Goal: Information Seeking & Learning: Learn about a topic

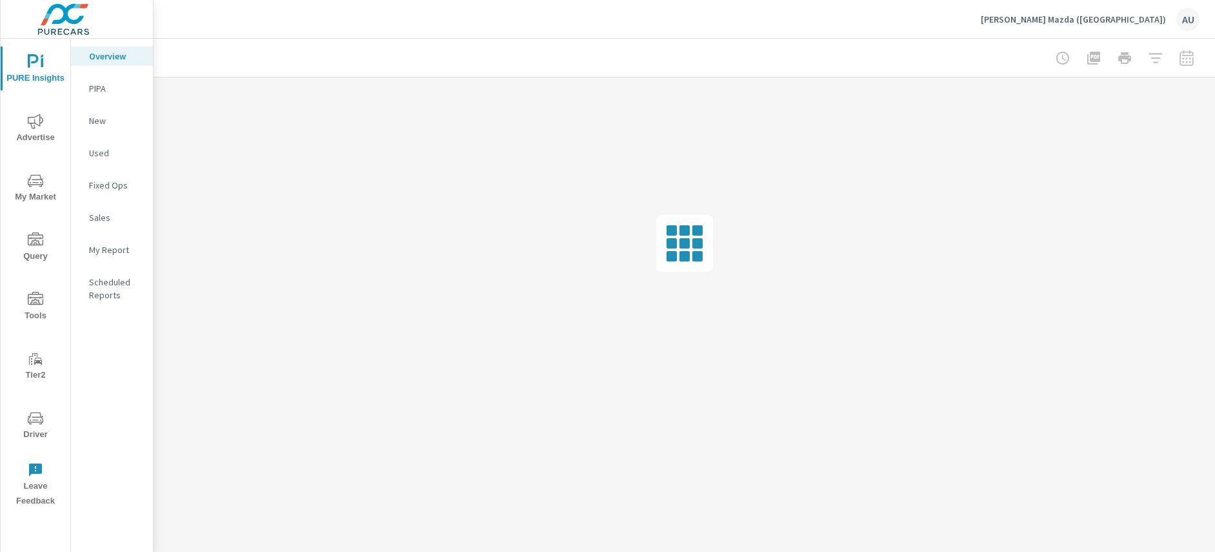
click at [21, 422] on span "Driver" at bounding box center [36, 426] width 62 height 32
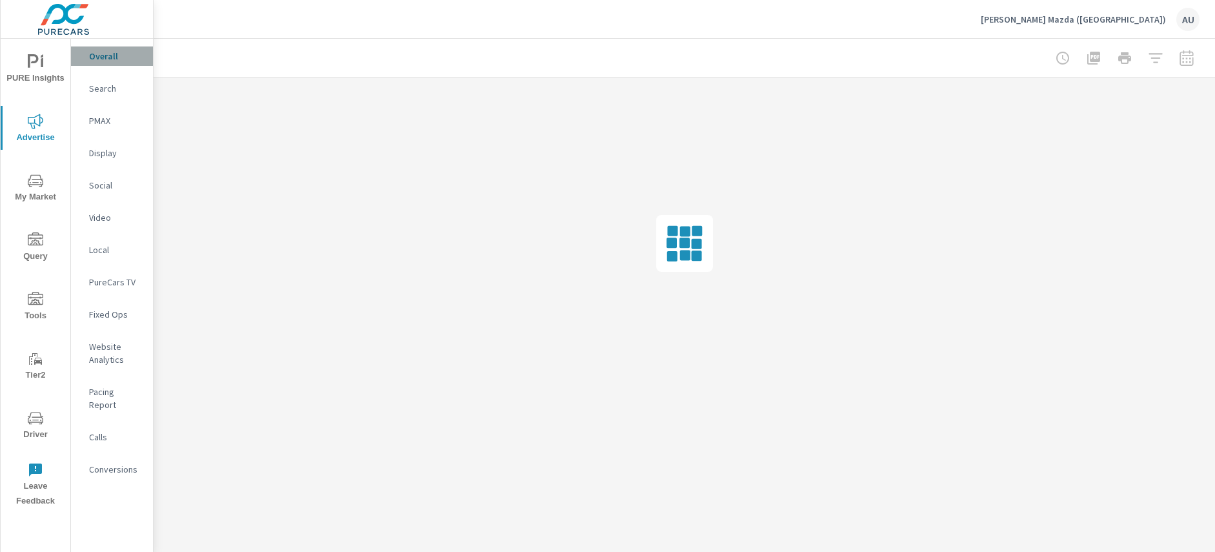
click at [112, 57] on p "Overall" at bounding box center [116, 56] width 54 height 13
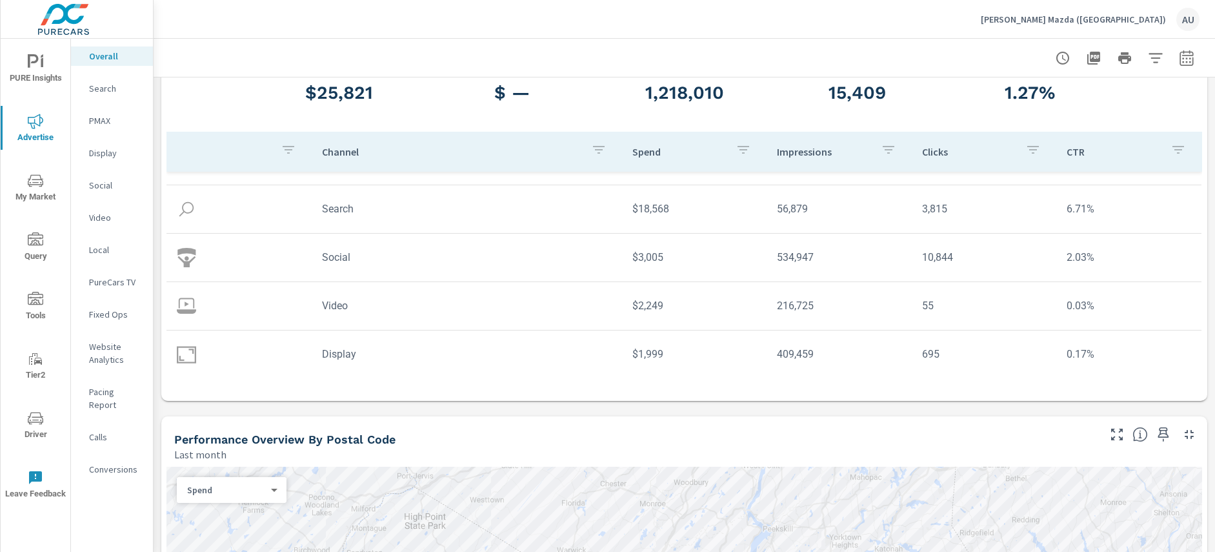
scroll to position [37, 0]
click at [97, 87] on p "Search" at bounding box center [116, 88] width 54 height 13
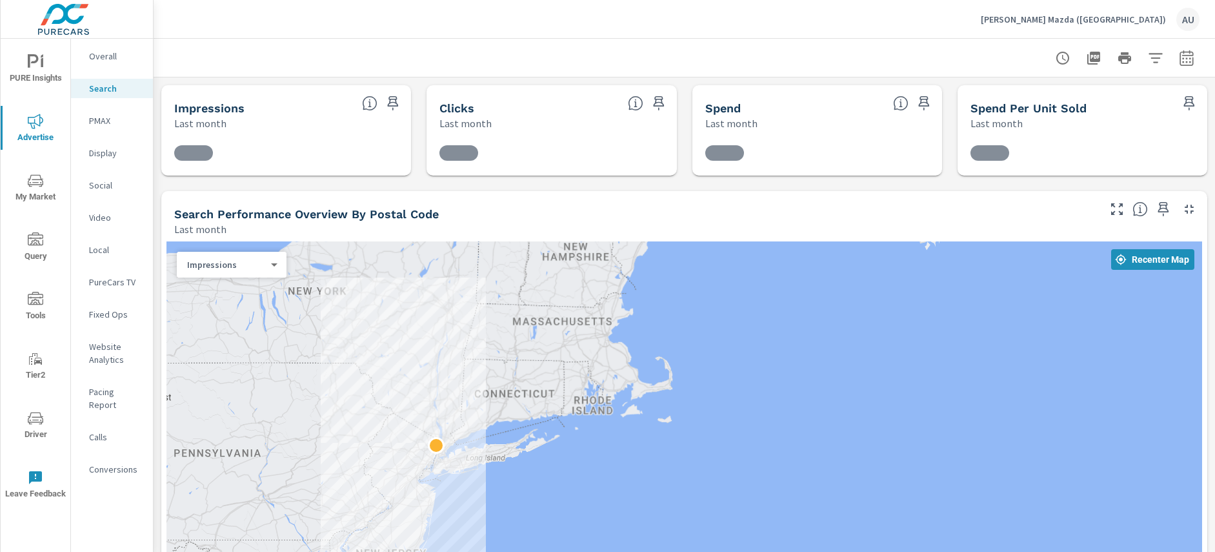
drag, startPoint x: 537, startPoint y: 195, endPoint x: 543, endPoint y: 237, distance: 43.0
click at [537, 195] on div "Search Performance Overview By Postal Code Last month" at bounding box center [631, 214] width 940 height 46
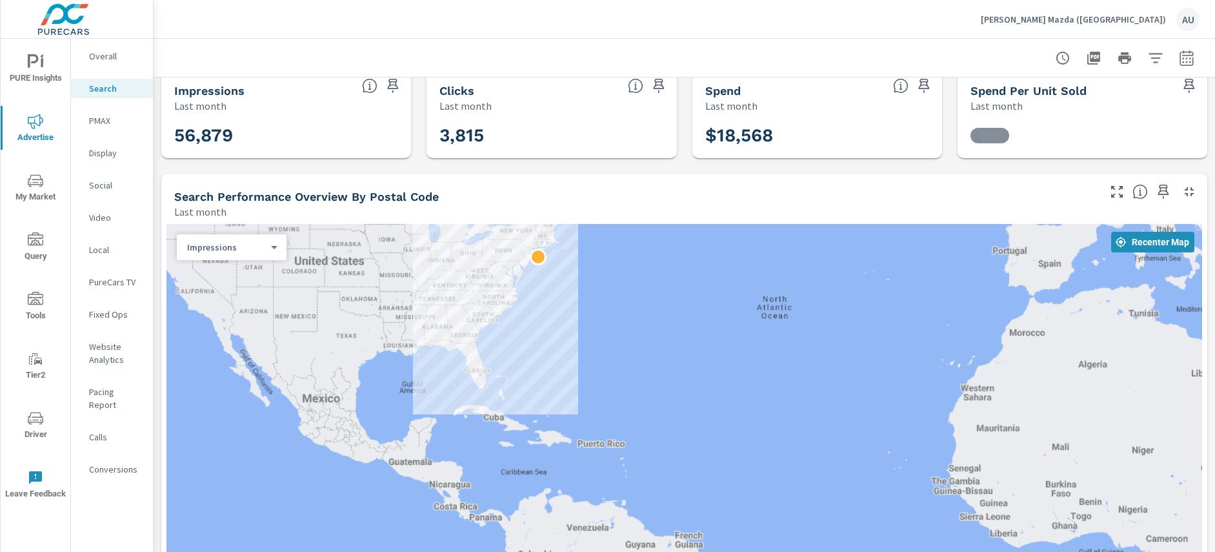
drag, startPoint x: 534, startPoint y: 168, endPoint x: 528, endPoint y: 196, distance: 28.2
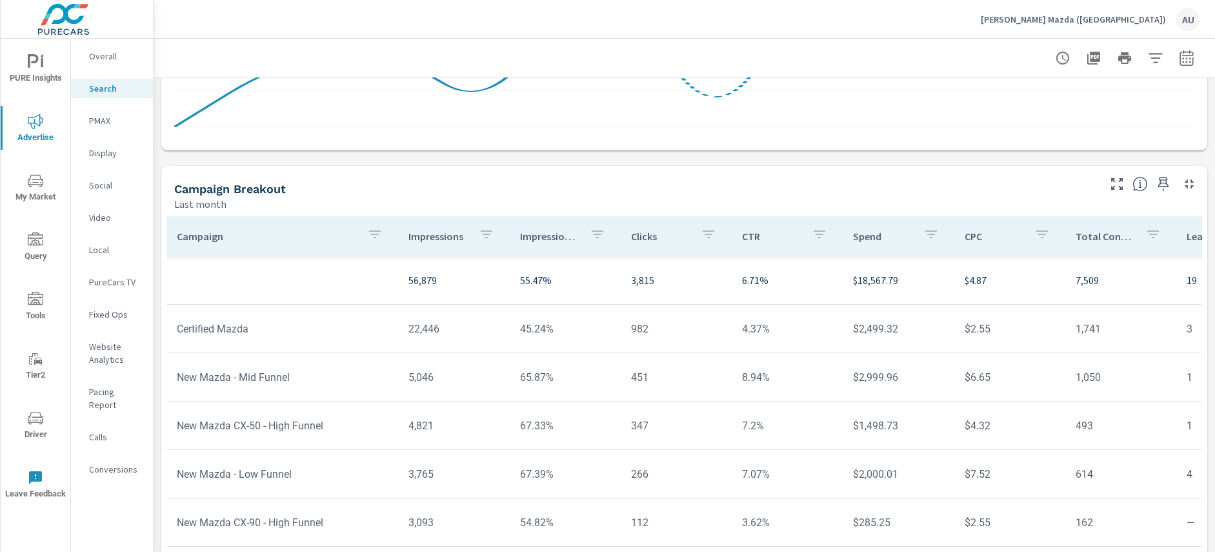
scroll to position [901, 0]
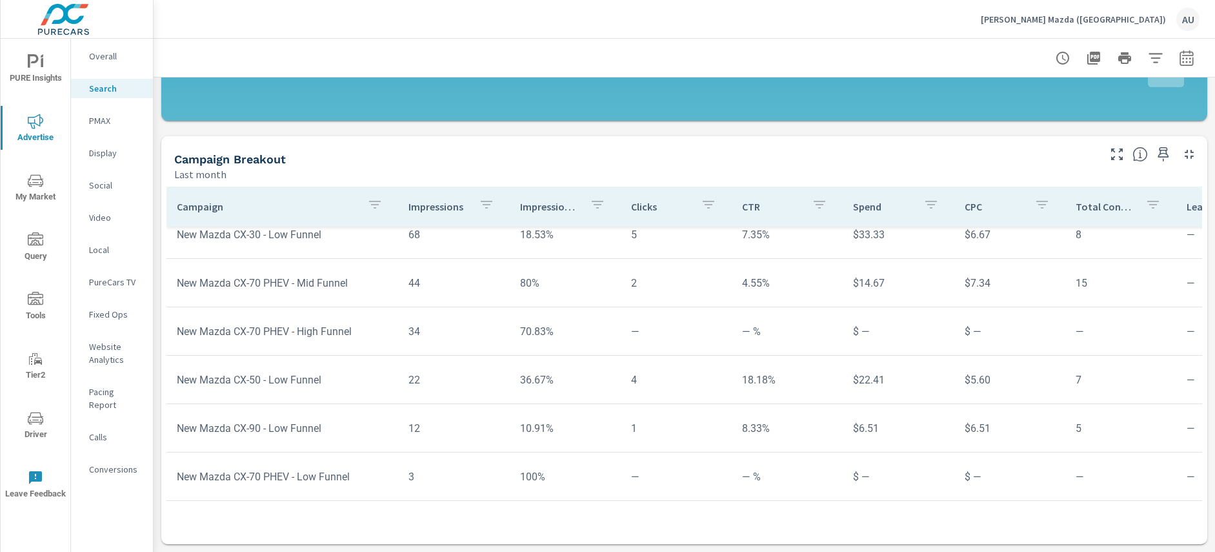
scroll to position [917, 0]
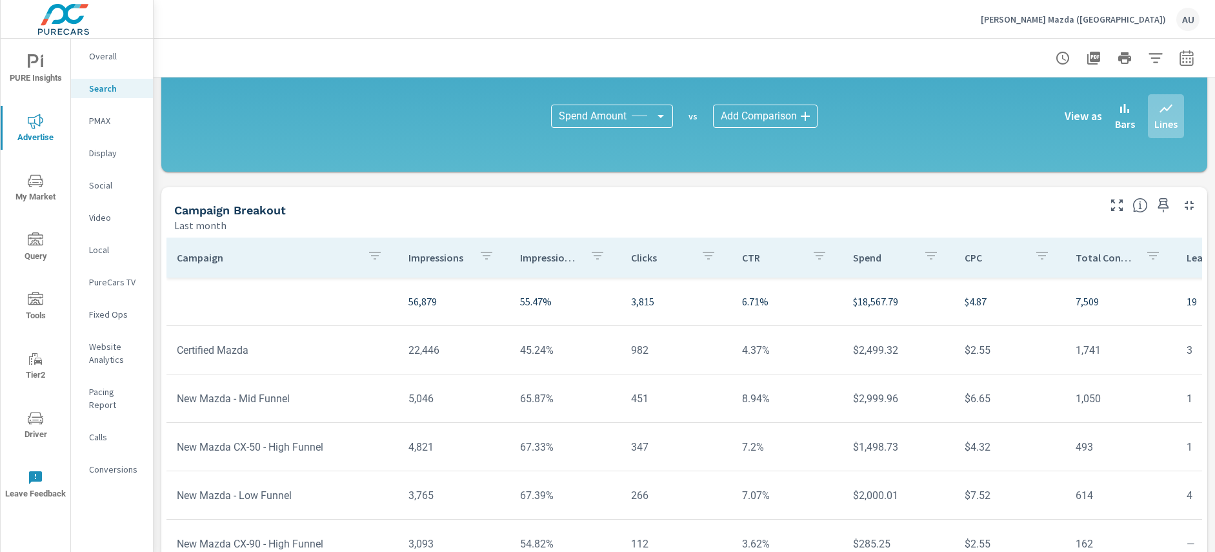
click at [514, 201] on div "Campaign Breakout Last month" at bounding box center [631, 210] width 940 height 46
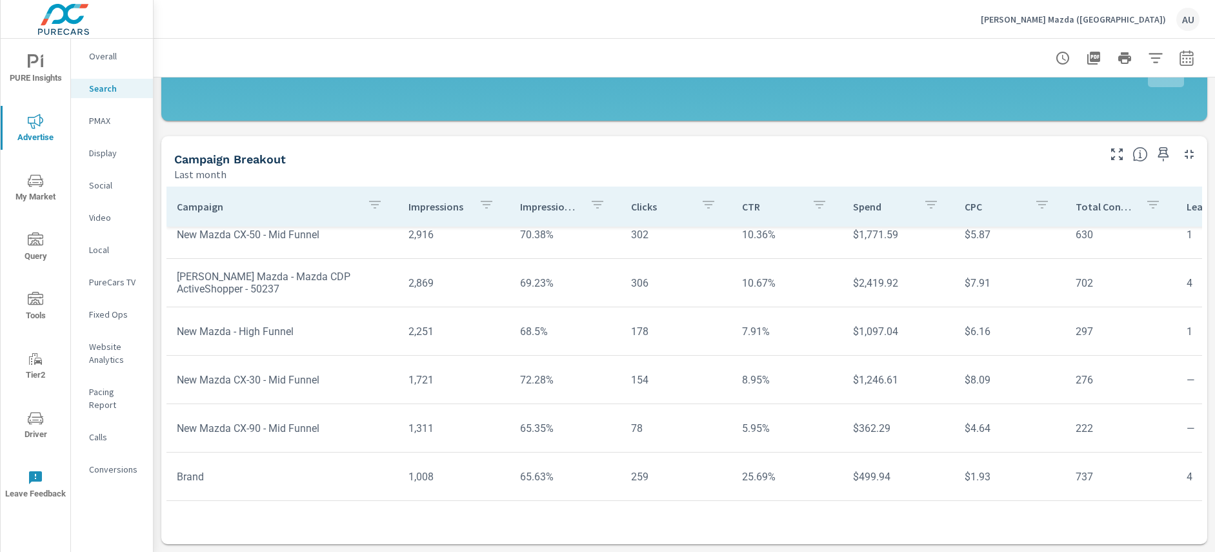
scroll to position [520, 0]
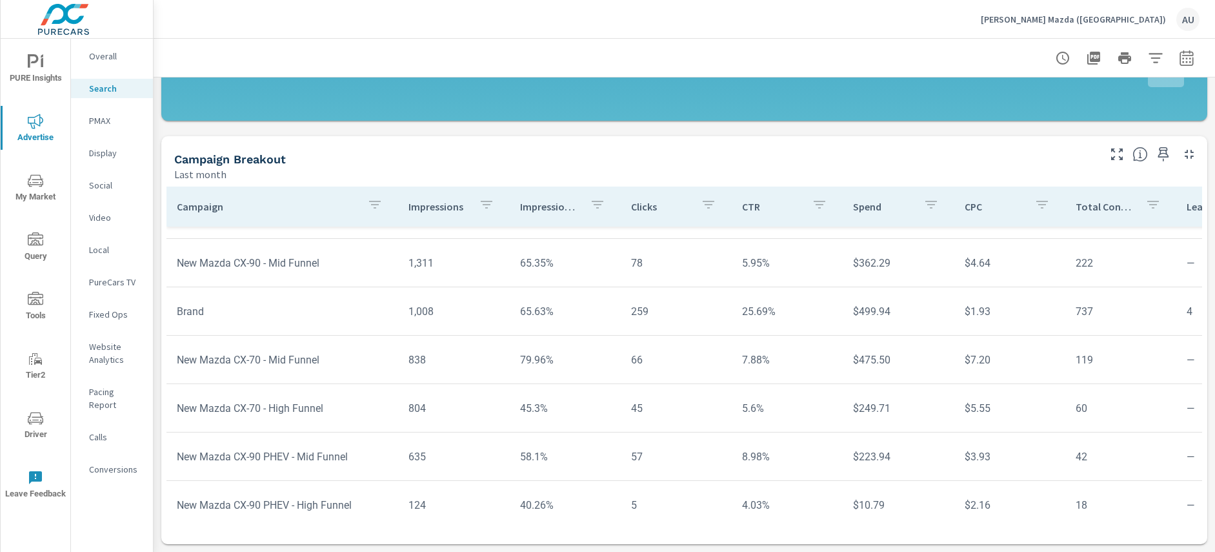
click at [110, 124] on p "PMAX" at bounding box center [116, 120] width 54 height 13
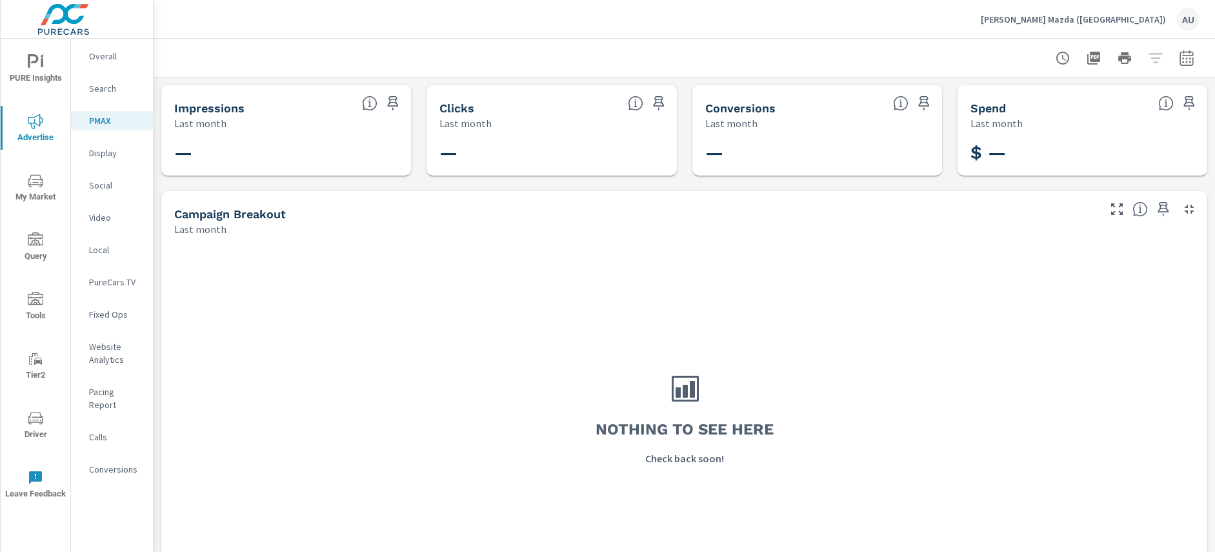
click at [425, 170] on div "Impressions Last month — Clicks Last month — Conversions Last month — Spend Las…" at bounding box center [684, 341] width 1061 height 529
click at [125, 54] on p "Overall" at bounding box center [116, 56] width 54 height 13
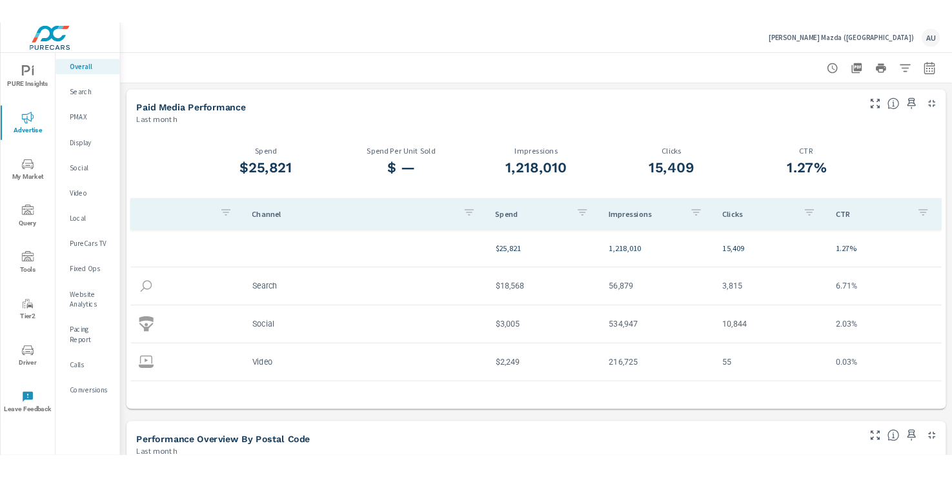
scroll to position [37, 0]
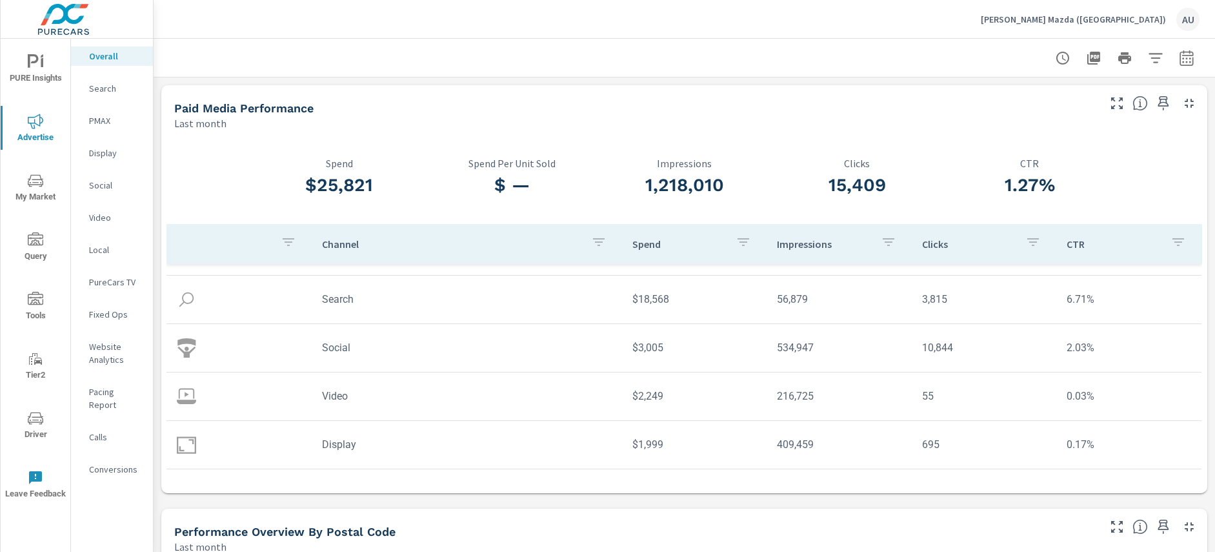
click at [338, 347] on td "Social" at bounding box center [467, 347] width 310 height 33
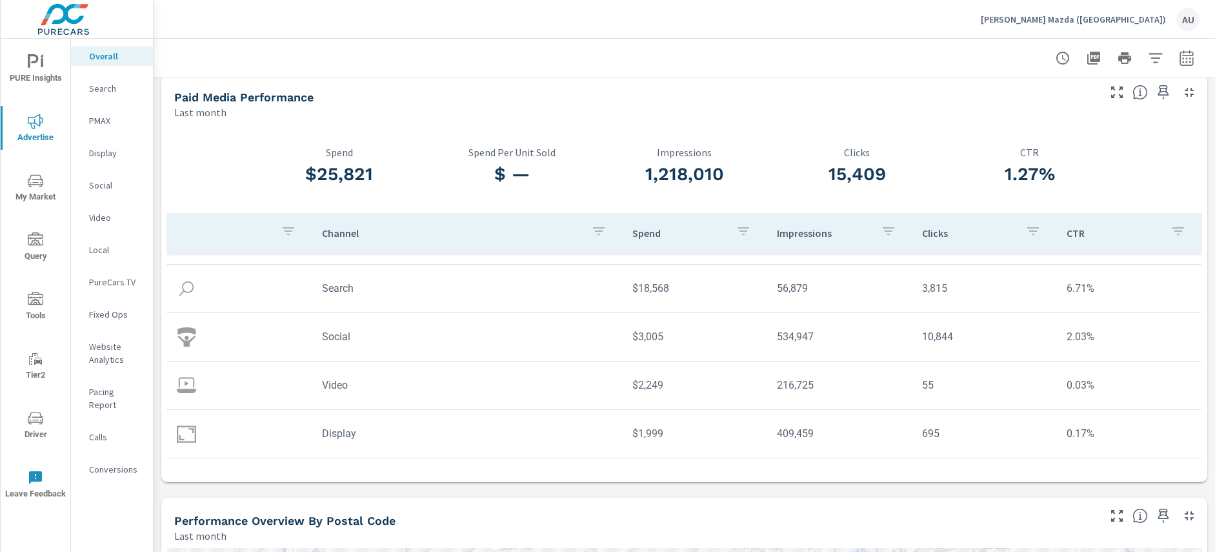
scroll to position [0, 0]
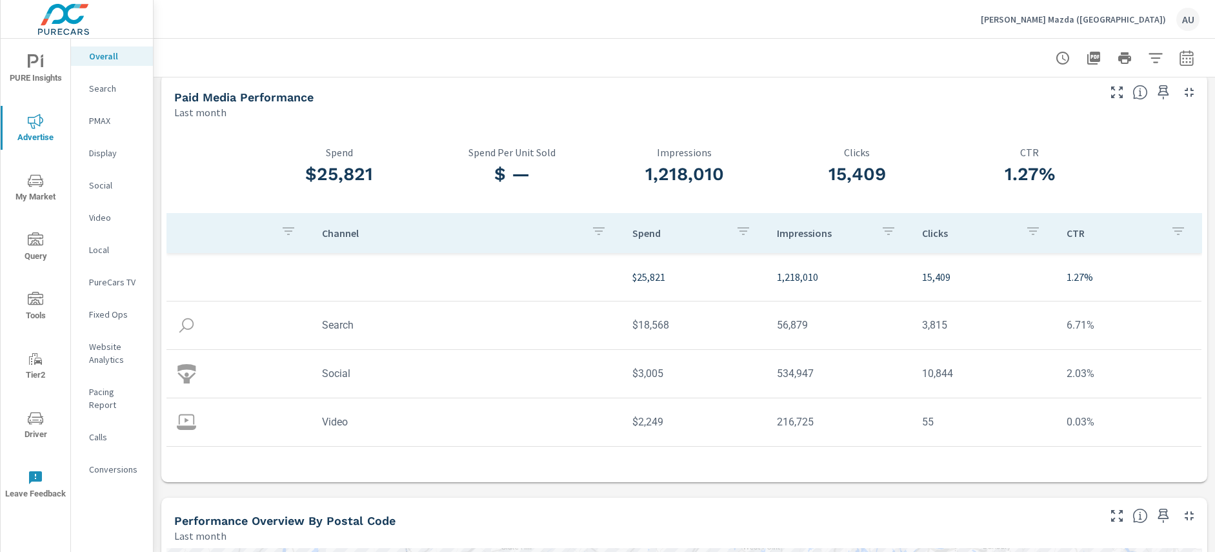
click at [1135, 19] on p "[PERSON_NAME] Mazda ([GEOGRAPHIC_DATA])" at bounding box center [1073, 20] width 185 height 12
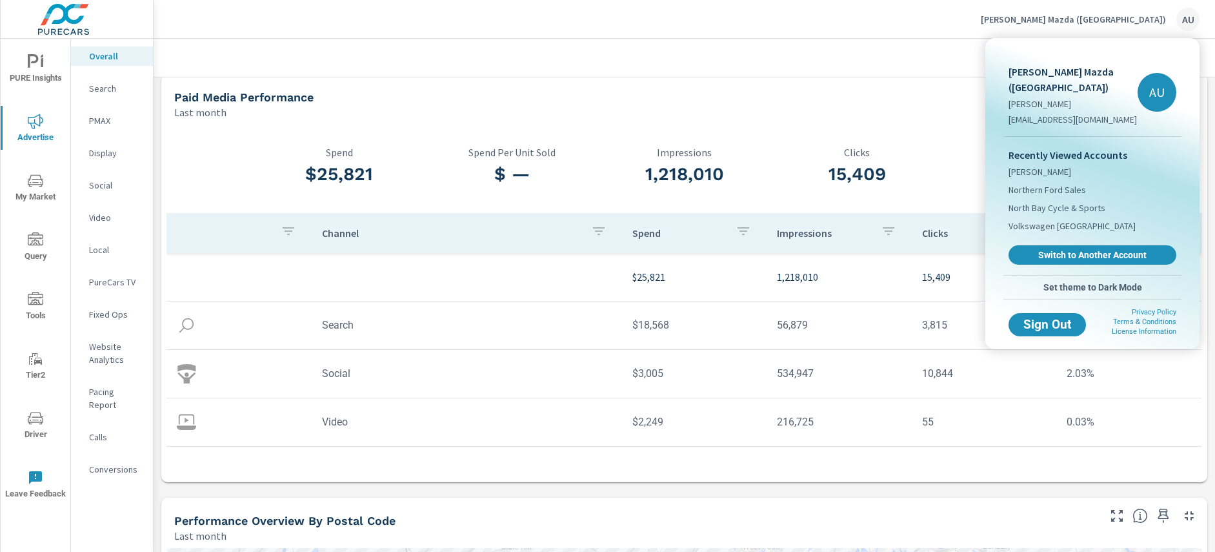
click at [1075, 147] on p "Recently Viewed Accounts" at bounding box center [1093, 154] width 168 height 15
click at [1071, 165] on span "[PERSON_NAME]" at bounding box center [1040, 171] width 63 height 13
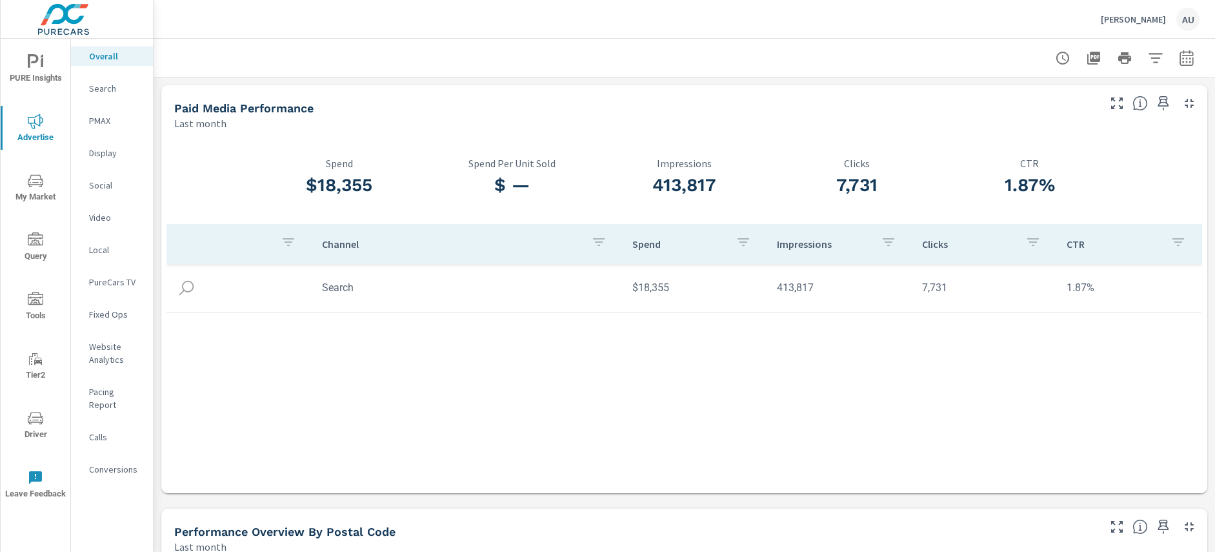
click at [117, 83] on p "Search" at bounding box center [116, 88] width 54 height 13
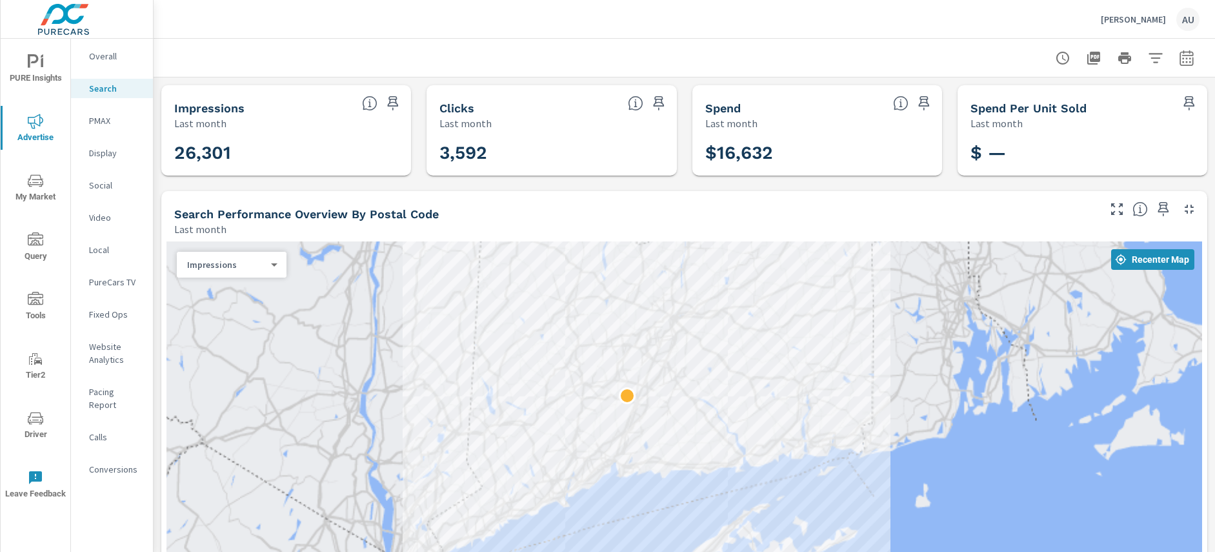
scroll to position [4, 0]
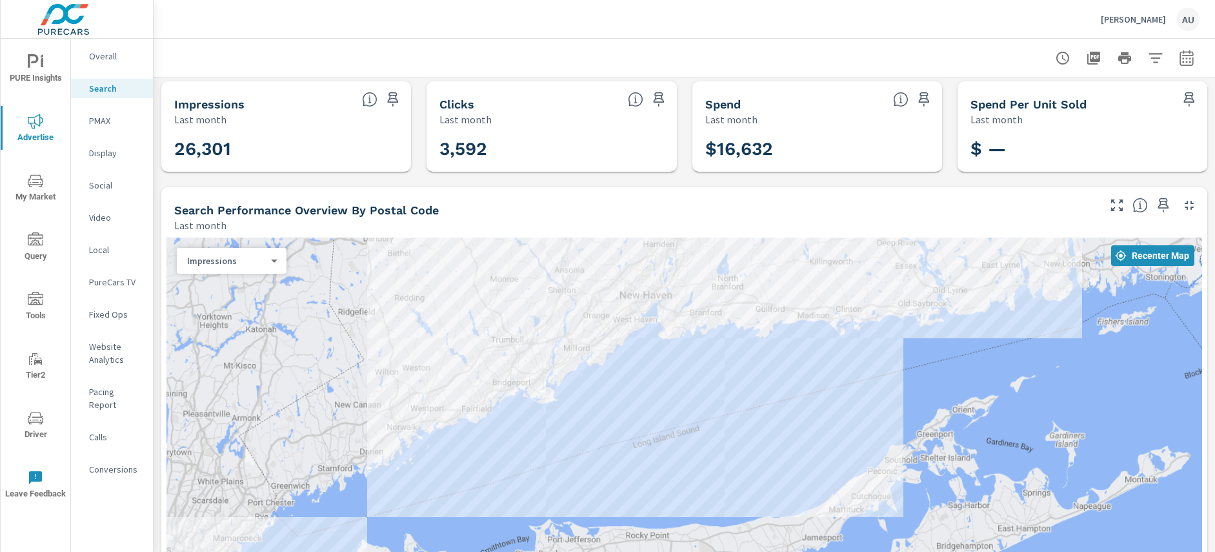
drag, startPoint x: 570, startPoint y: 332, endPoint x: 552, endPoint y: 548, distance: 217.6
click at [552, 549] on div at bounding box center [684, 446] width 1036 height 418
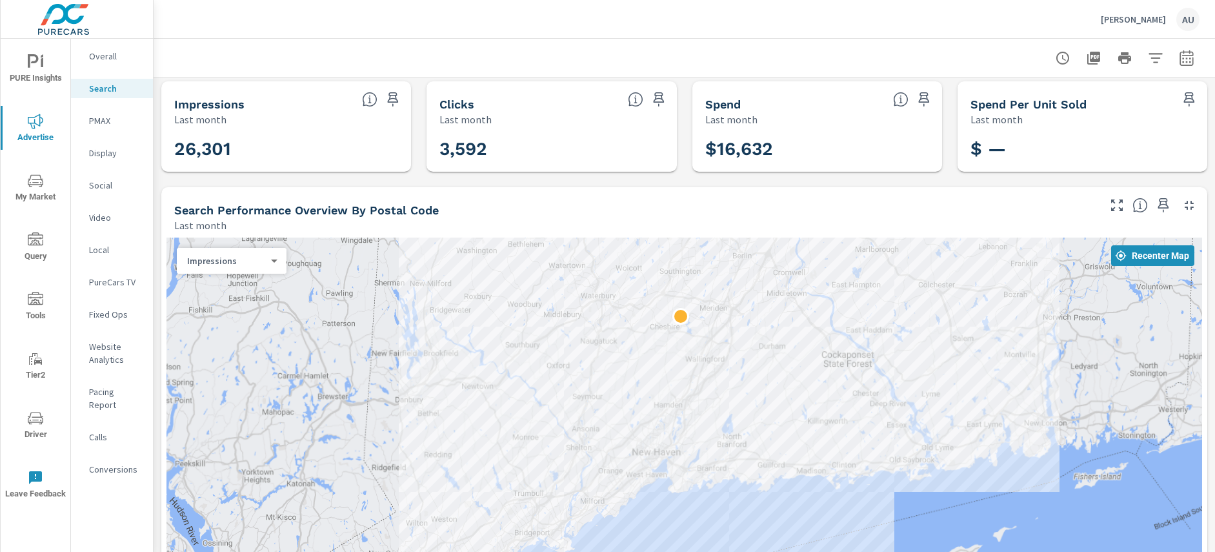
drag, startPoint x: 469, startPoint y: 482, endPoint x: 463, endPoint y: 527, distance: 45.5
click at [466, 533] on div at bounding box center [684, 446] width 1036 height 418
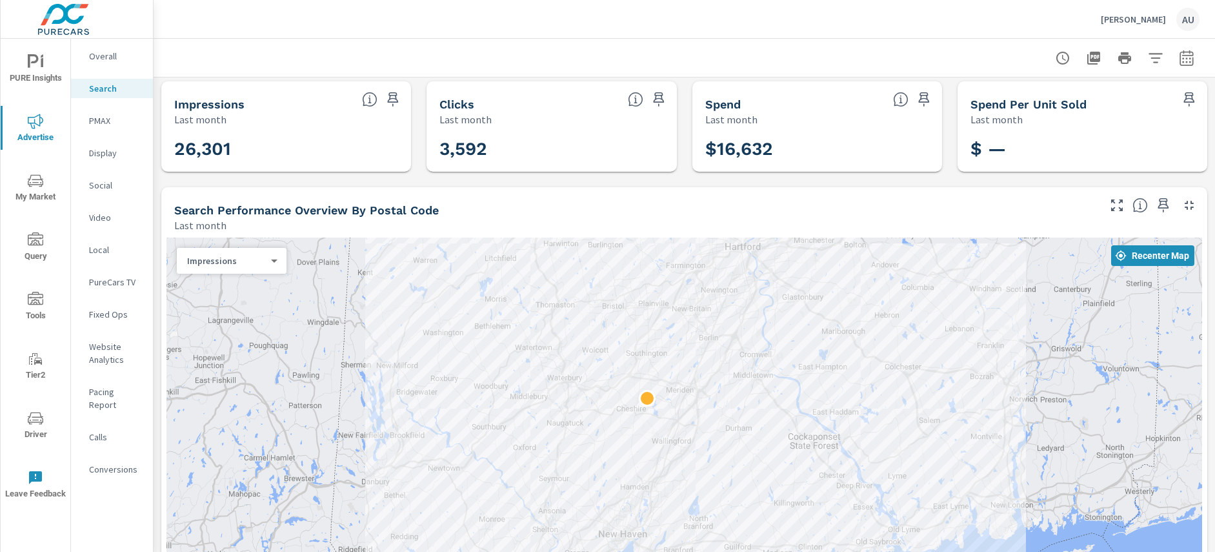
drag, startPoint x: 440, startPoint y: 376, endPoint x: 494, endPoint y: 451, distance: 92.6
click at [407, 508] on div at bounding box center [684, 446] width 1036 height 418
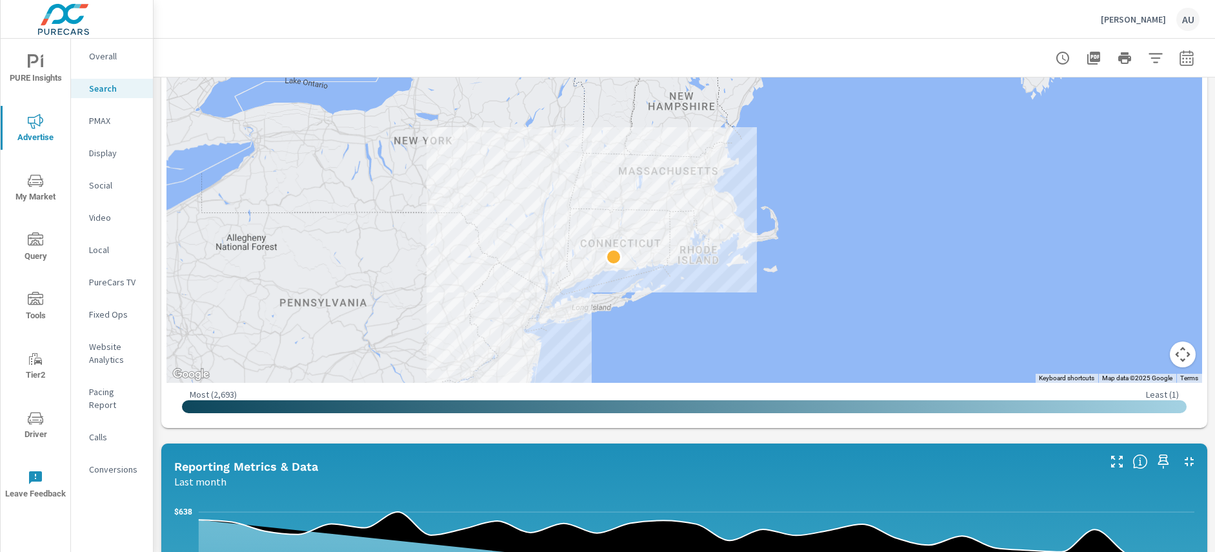
click at [561, 429] on div "Impressions Last month 26,301 Clicks Last month 3,592 Spend Last month $16,632 …" at bounding box center [684, 489] width 1061 height 1376
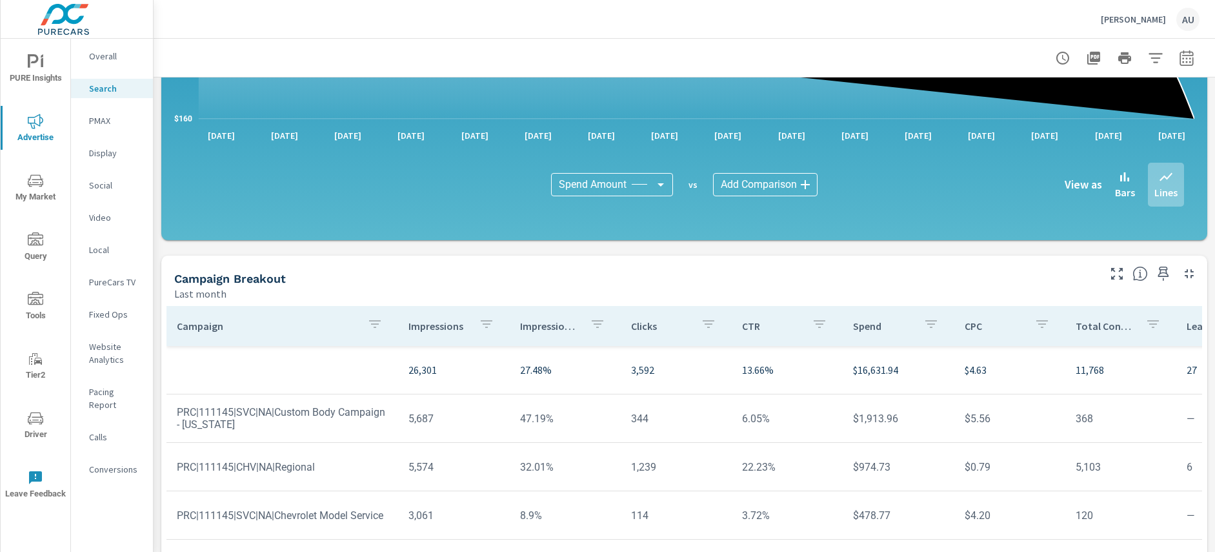
scroll to position [802, 0]
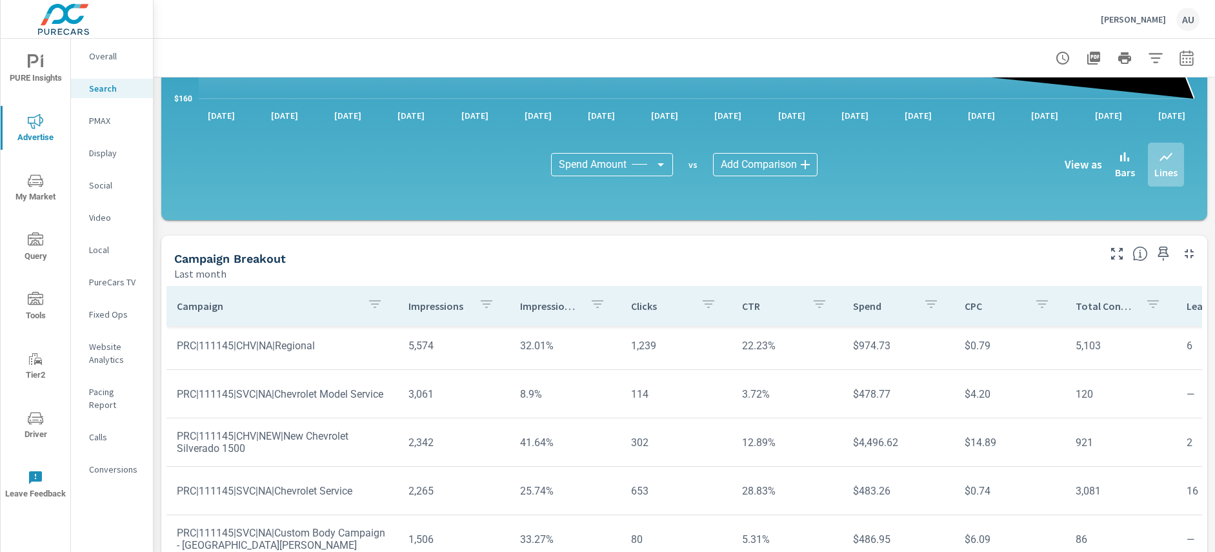
scroll to position [112, 0]
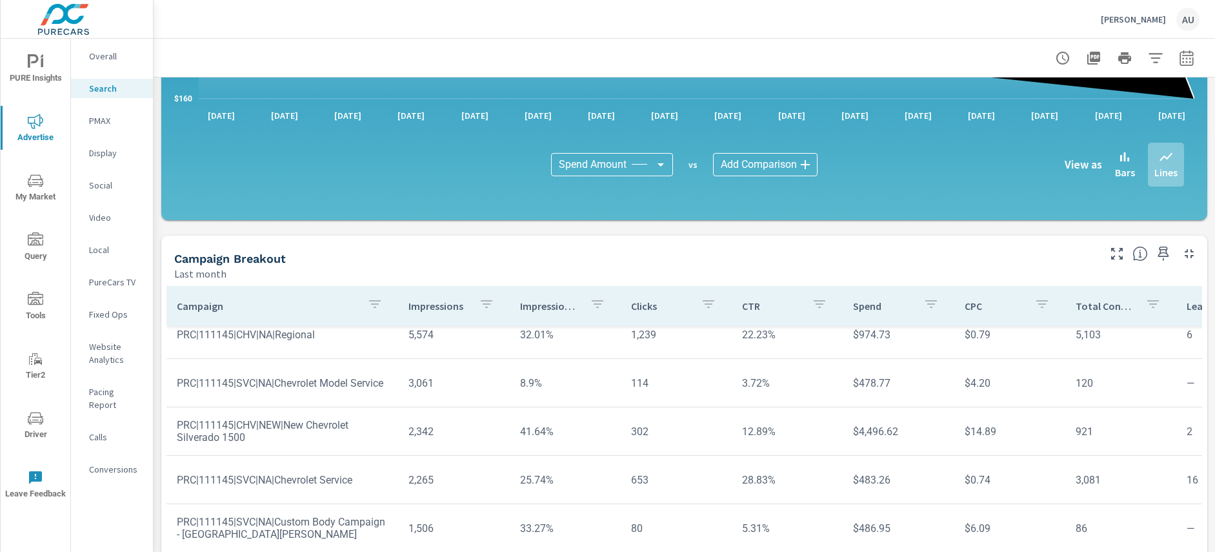
drag, startPoint x: 448, startPoint y: 258, endPoint x: 478, endPoint y: 280, distance: 37.4
click at [448, 258] on div "Campaign Breakout" at bounding box center [635, 258] width 922 height 15
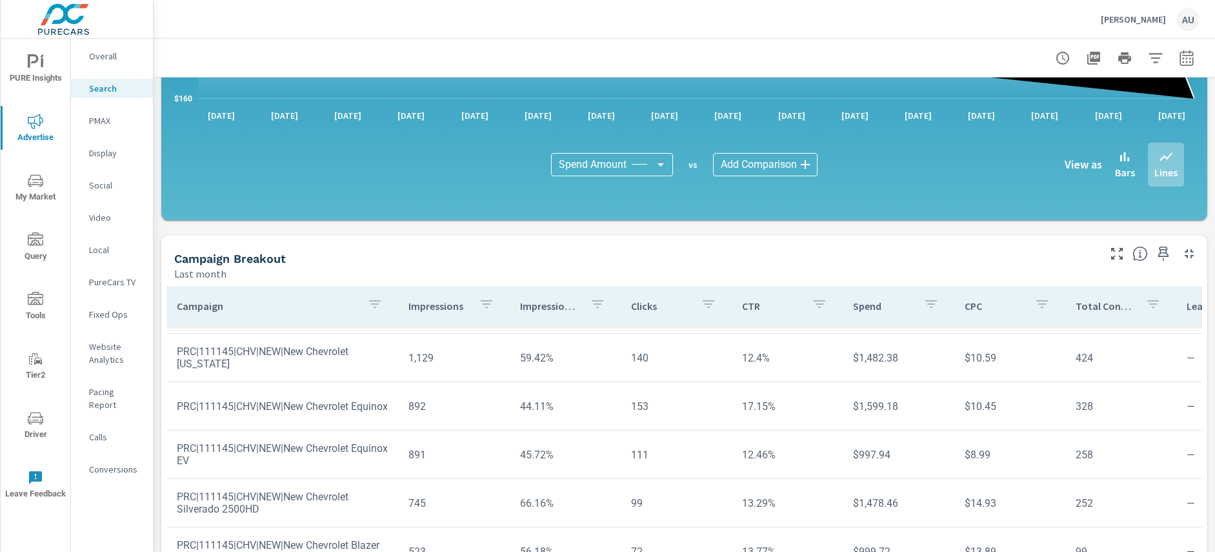
scroll to position [901, 0]
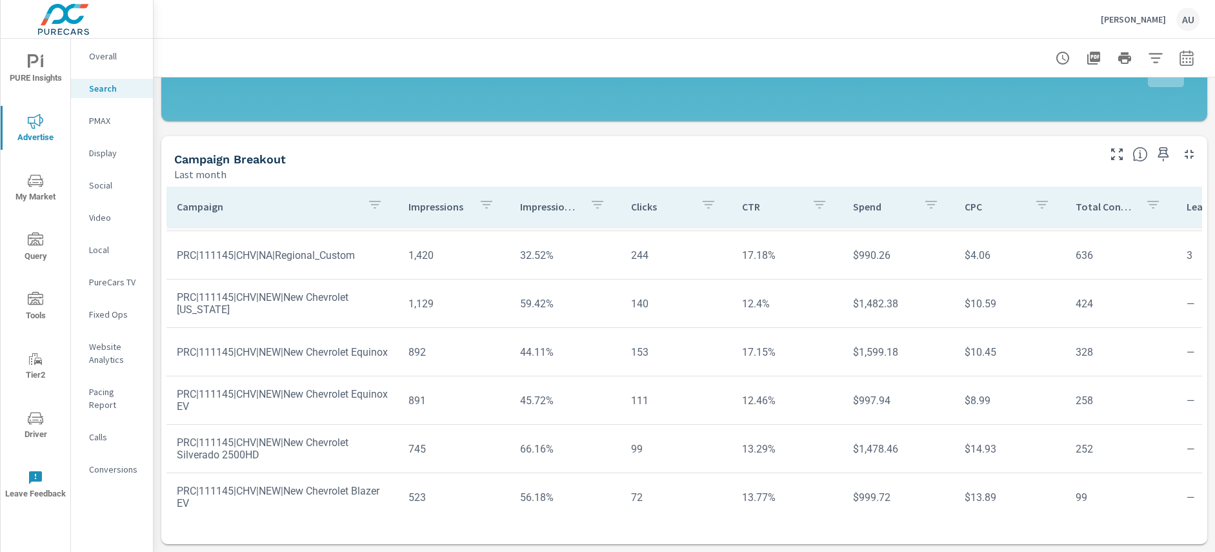
scroll to position [228, 0]
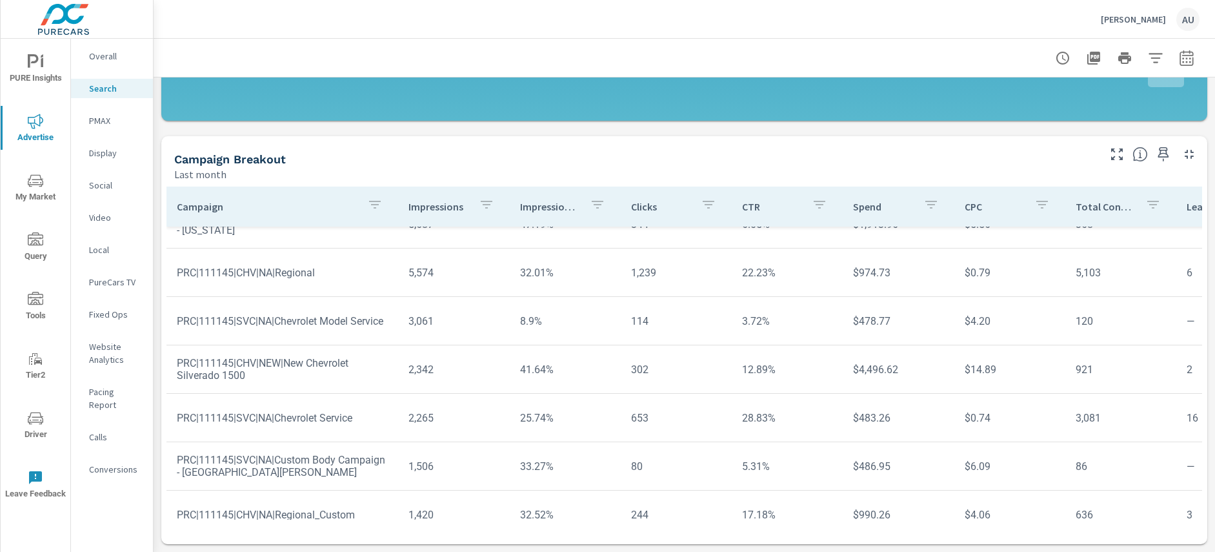
scroll to position [10, 0]
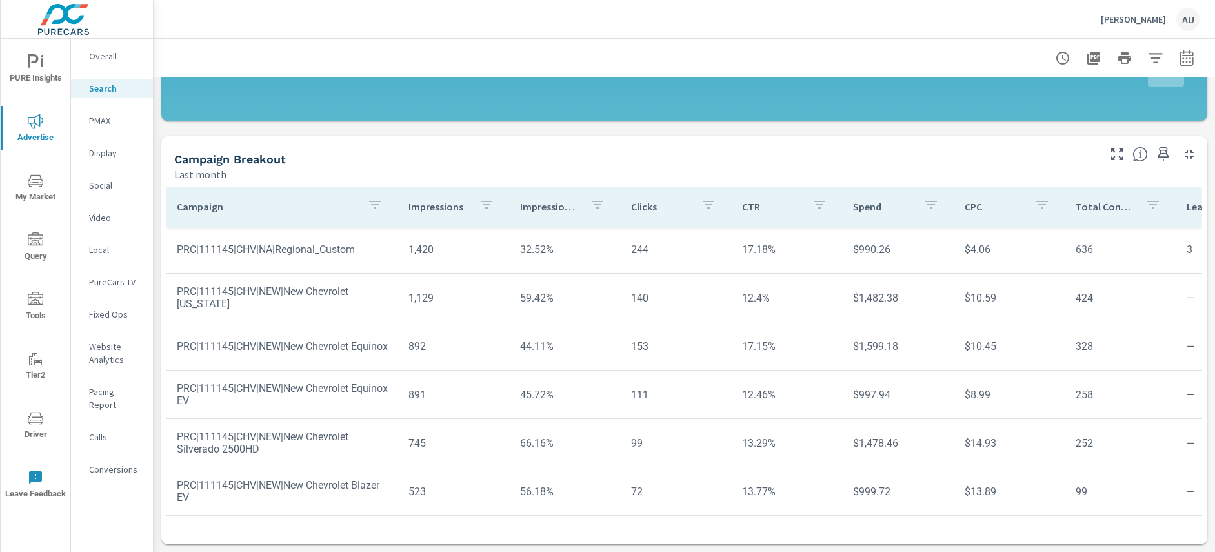
scroll to position [385, 0]
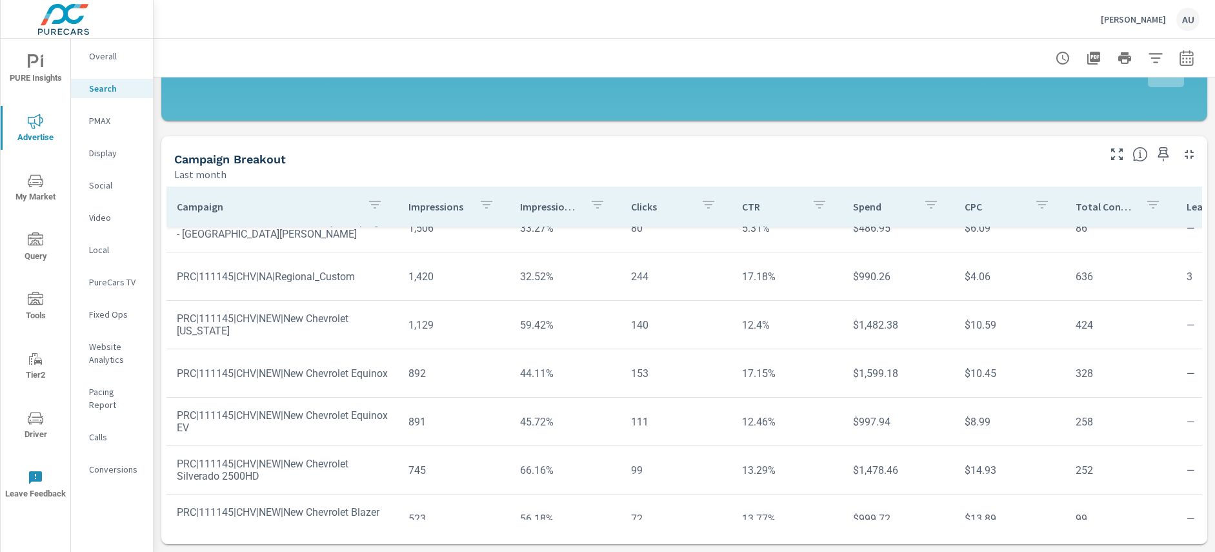
scroll to position [93, 0]
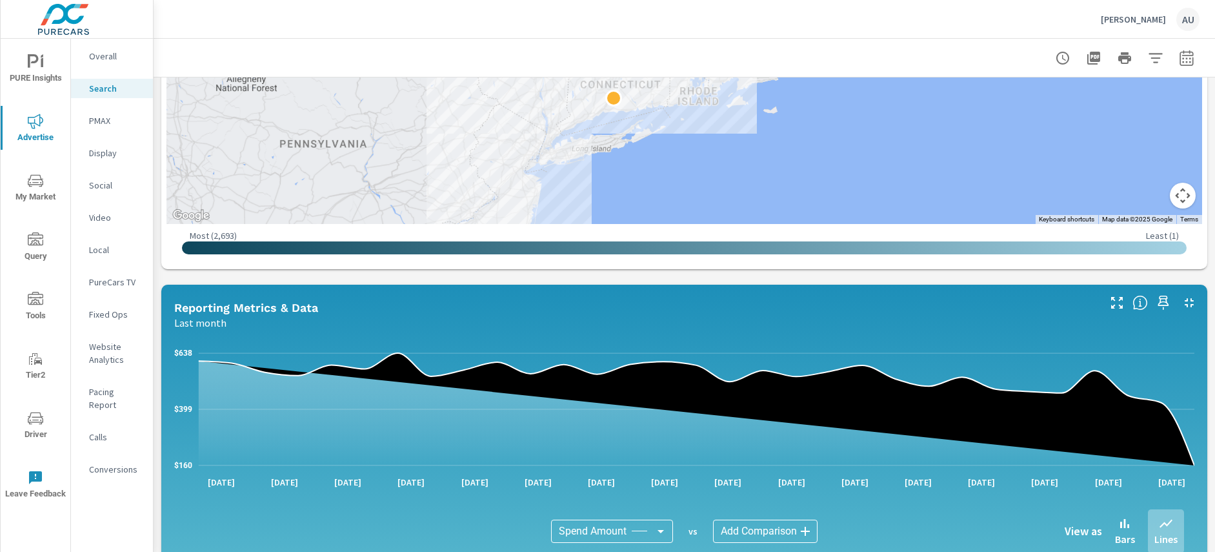
scroll to position [422, 0]
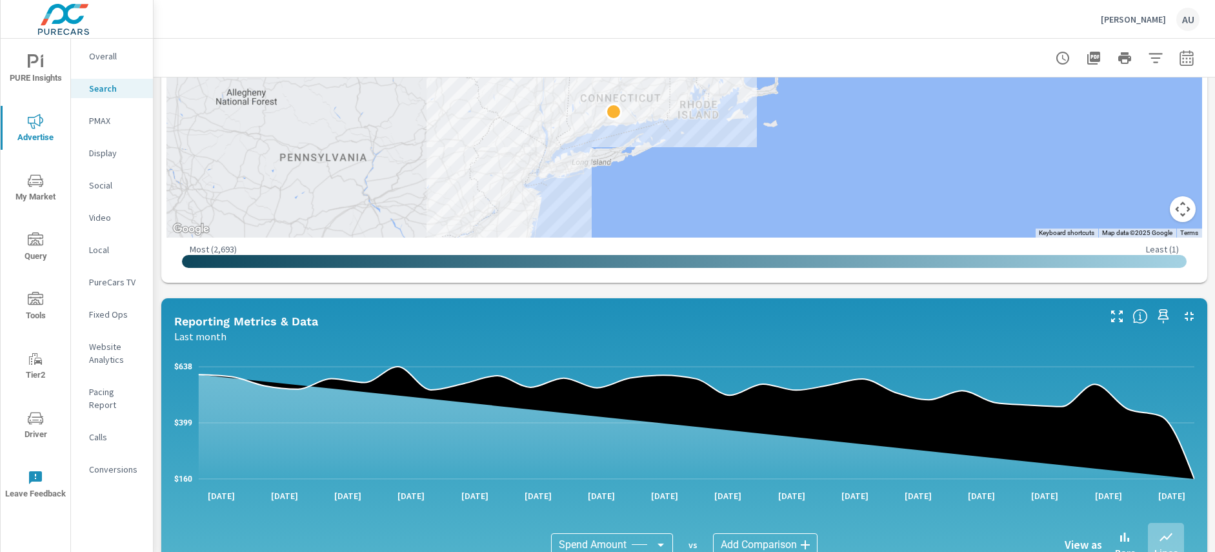
click at [117, 346] on p "Website Analytics" at bounding box center [116, 353] width 54 height 26
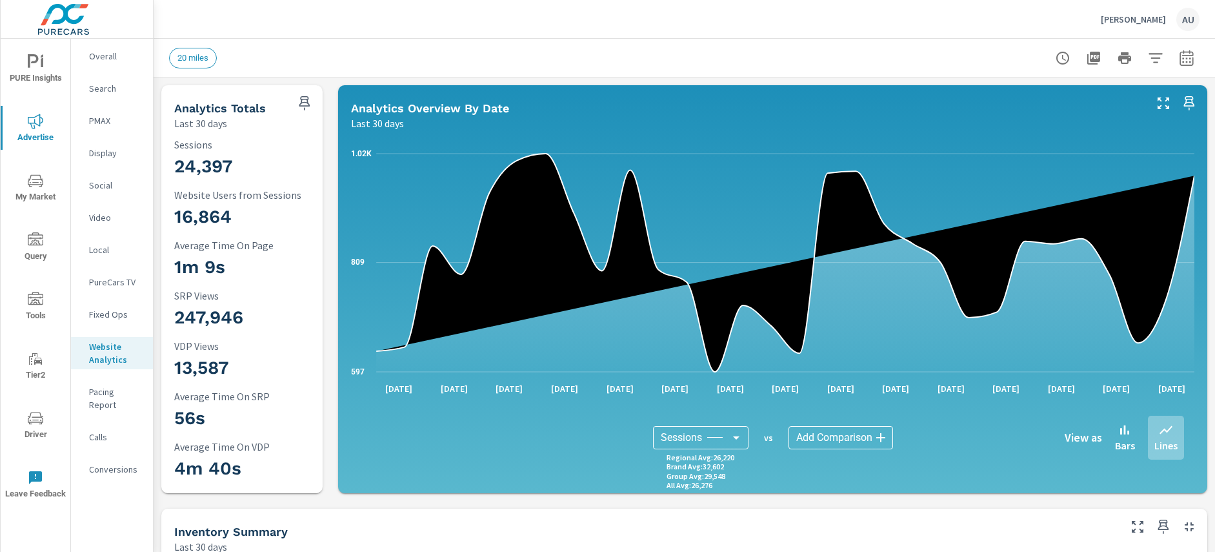
drag, startPoint x: 747, startPoint y: 56, endPoint x: 712, endPoint y: 116, distance: 69.4
click at [747, 56] on div "20 miles" at bounding box center [594, 58] width 850 height 21
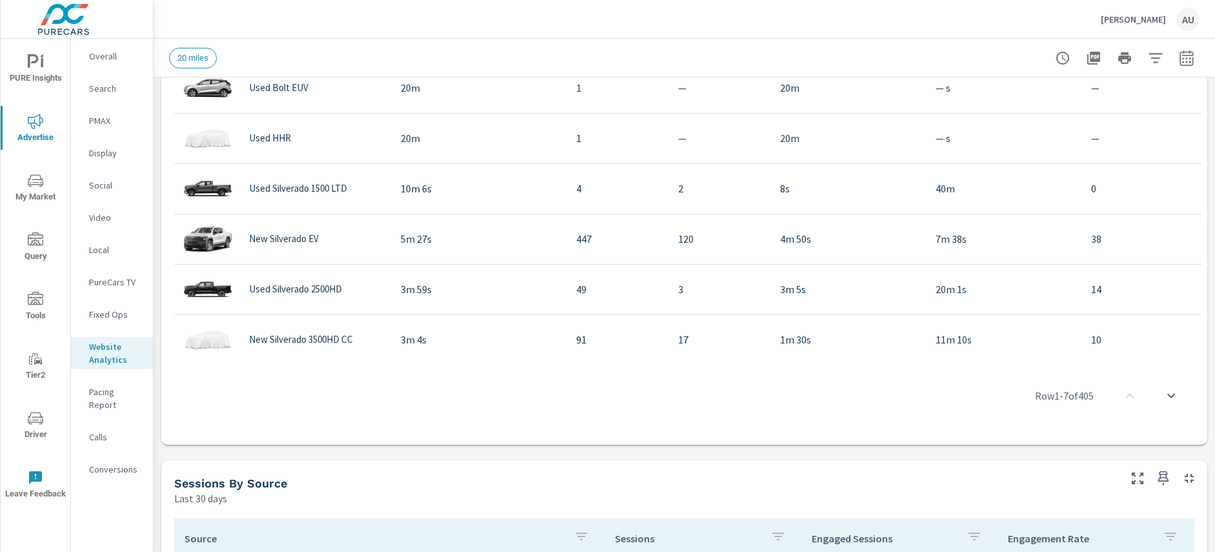
click at [33, 183] on icon "nav menu" at bounding box center [35, 180] width 15 height 15
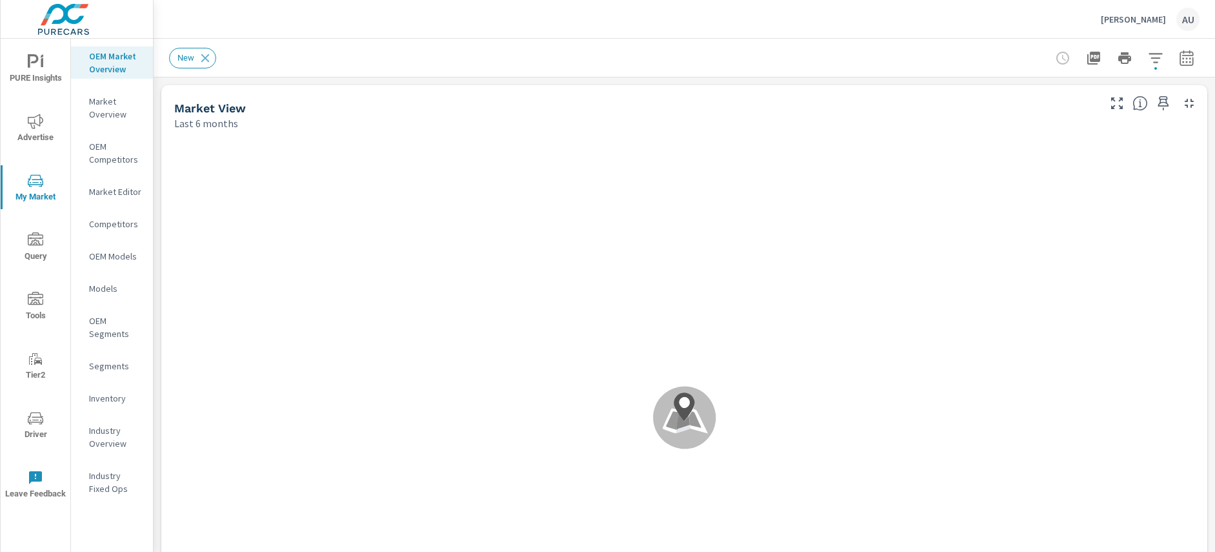
scroll to position [1, 0]
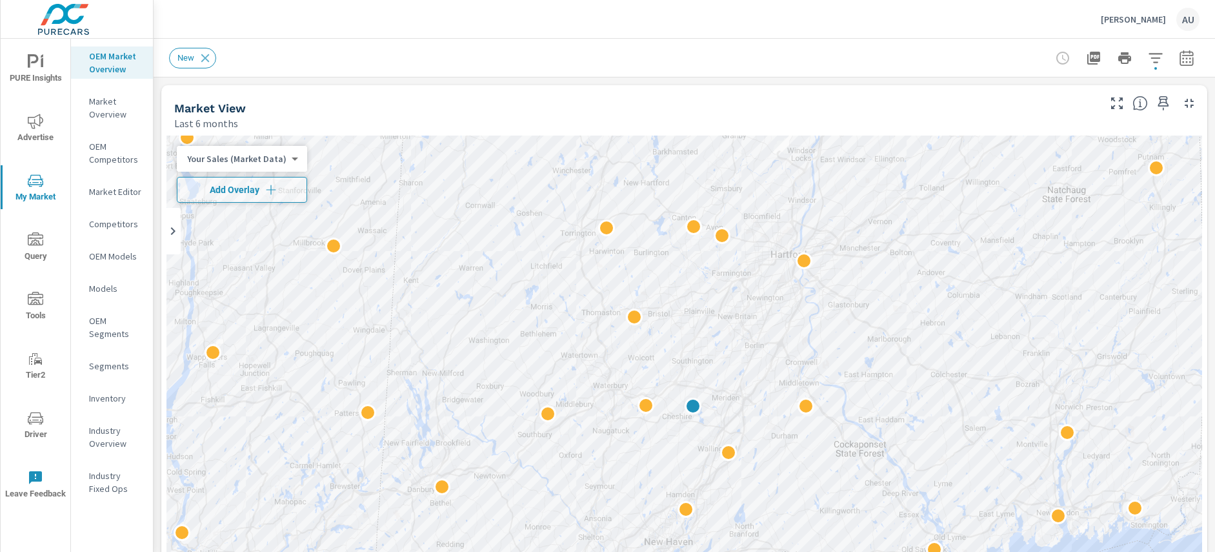
click at [369, 68] on div "New" at bounding box center [684, 58] width 1031 height 38
click at [508, 66] on div "New" at bounding box center [594, 58] width 850 height 21
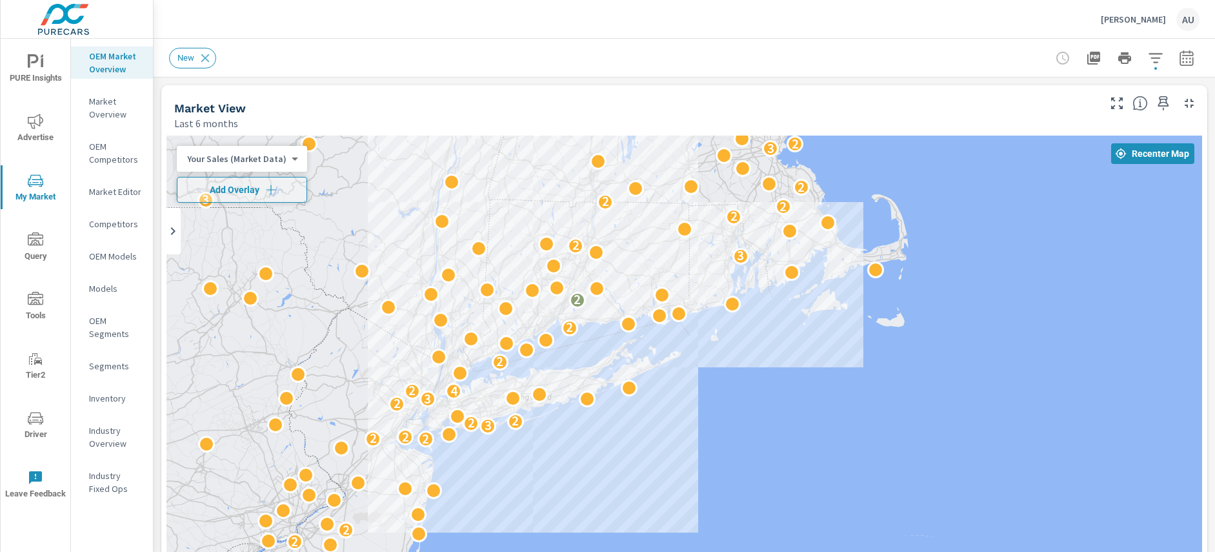
click at [809, 104] on div "Market View" at bounding box center [635, 108] width 922 height 15
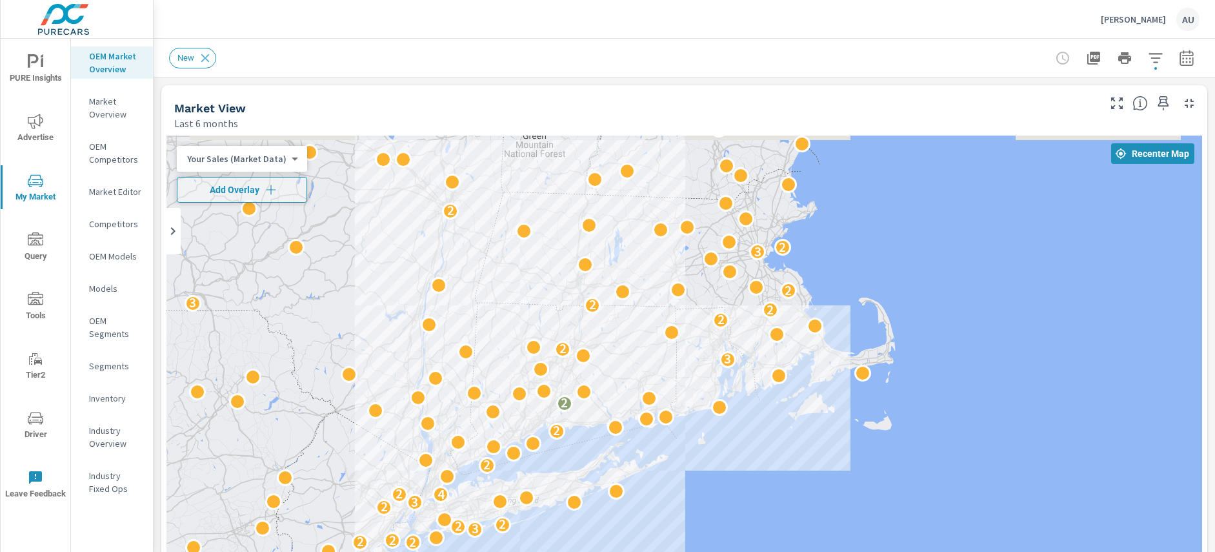
drag, startPoint x: 870, startPoint y: 286, endPoint x: 1191, endPoint y: 276, distance: 320.9
click at [1005, 377] on div "2 2 2 2 2 2 2 3 2 2 2 3 4 2 2 2 2 3 2 2 2 2 3 2 3 2 2 2" at bounding box center [684, 398] width 1036 height 524
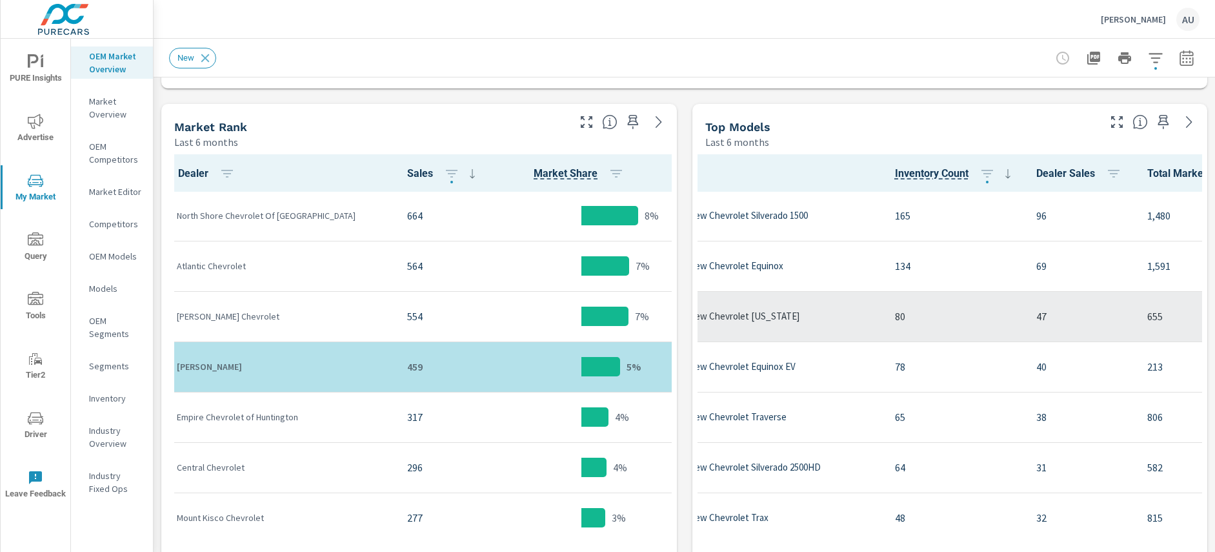
scroll to position [1, 0]
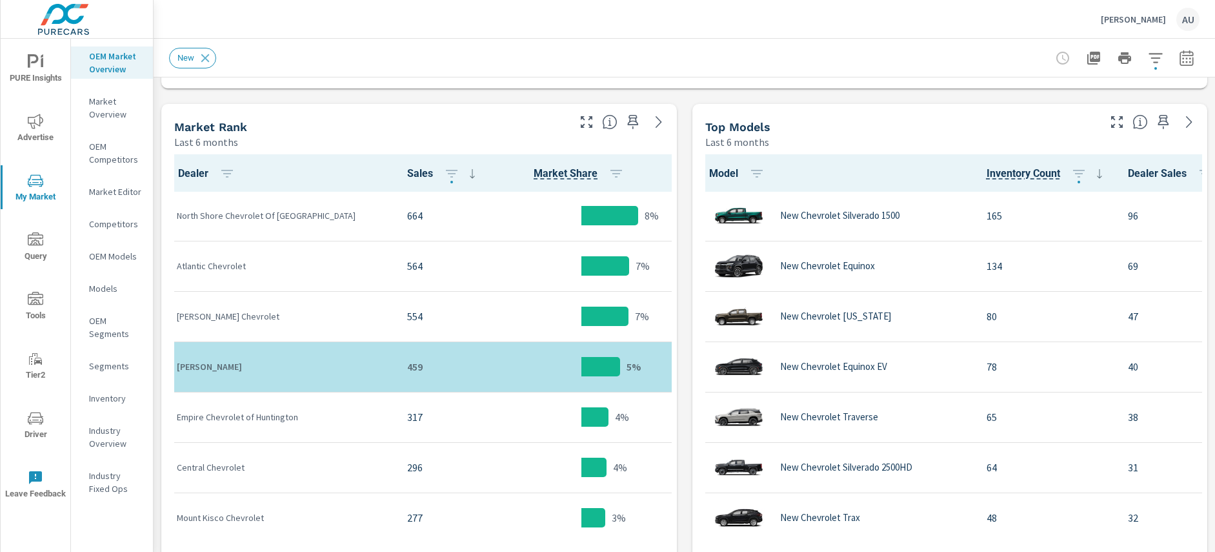
click at [689, 398] on div "Market View Last 6 months ← Move left → Move right ↑ Move up ↓ Move down + Zoom…" at bounding box center [684, 307] width 1061 height 1693
click at [689, 400] on div "Market View Last 6 months ← Move left → Move right ↑ Move up ↓ Move down + Zoom…" at bounding box center [684, 307] width 1061 height 1693
click at [689, 364] on div "Market View Last 6 months ← Move left → Move right ↑ Move up ↓ Move down + Zoom…" at bounding box center [684, 307] width 1061 height 1693
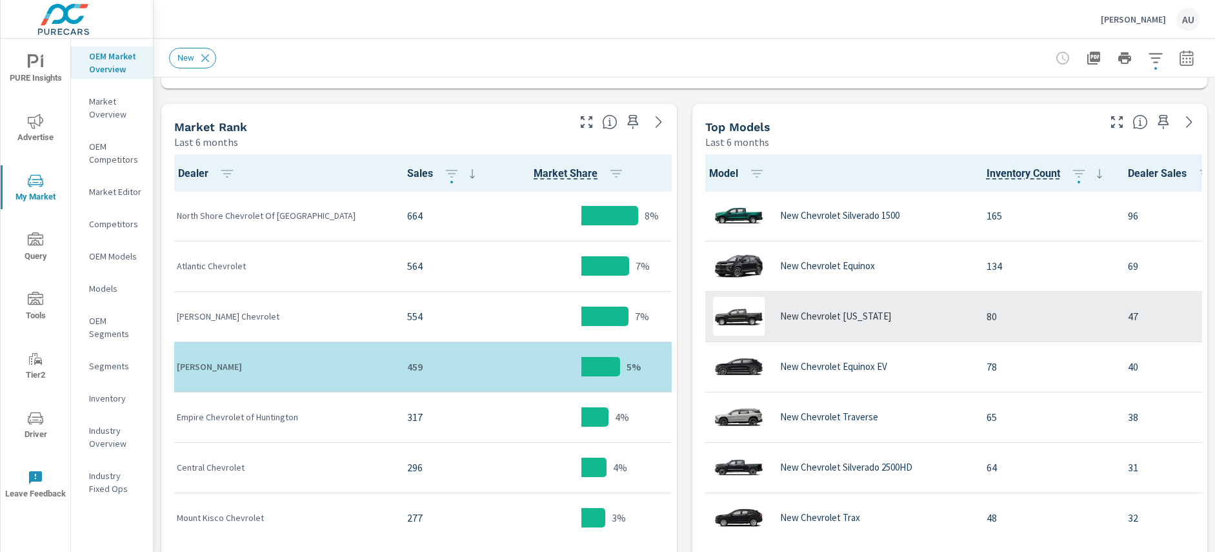
scroll to position [0, 0]
